Goal: Task Accomplishment & Management: Manage account settings

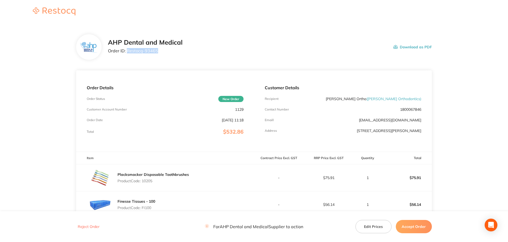
drag, startPoint x: 159, startPoint y: 52, endPoint x: 127, endPoint y: 52, distance: 32.1
click at [127, 52] on p "Order ID: Restocq- 93465" at bounding box center [145, 50] width 74 height 5
copy p "Restocq- 93465"
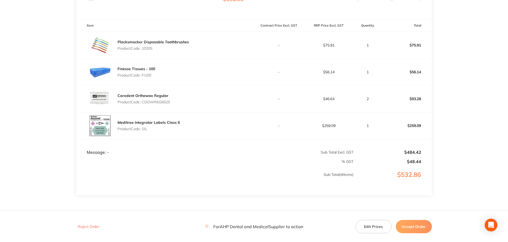
scroll to position [133, 0]
drag, startPoint x: 173, startPoint y: 106, endPoint x: 143, endPoint y: 103, distance: 29.8
click at [143, 103] on div "Caredent Orthowax Regular Product Code: CDOWREG6625" at bounding box center [165, 98] width 178 height 27
copy p "CDOWREG6625"
drag, startPoint x: 151, startPoint y: 131, endPoint x: 142, endPoint y: 131, distance: 8.2
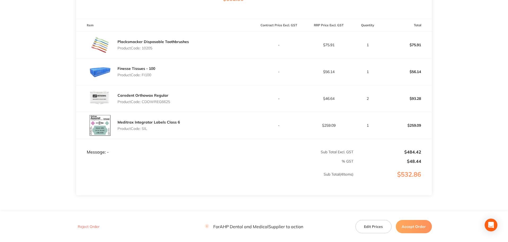
click at [142, 130] on p "Product Code: SIL" at bounding box center [148, 128] width 62 height 4
copy p "SIL"
click at [407, 225] on button "Accept Order" at bounding box center [414, 226] width 36 height 13
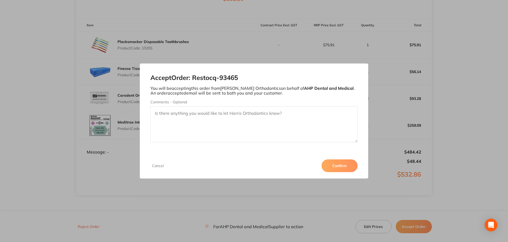
click at [342, 162] on button "Confirm" at bounding box center [339, 165] width 36 height 13
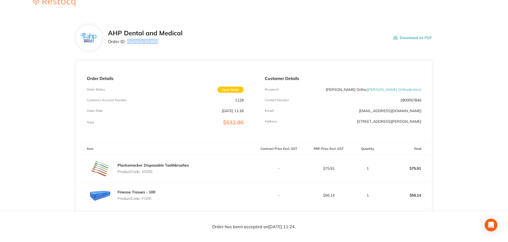
scroll to position [0, 0]
